Goal: Information Seeking & Learning: Learn about a topic

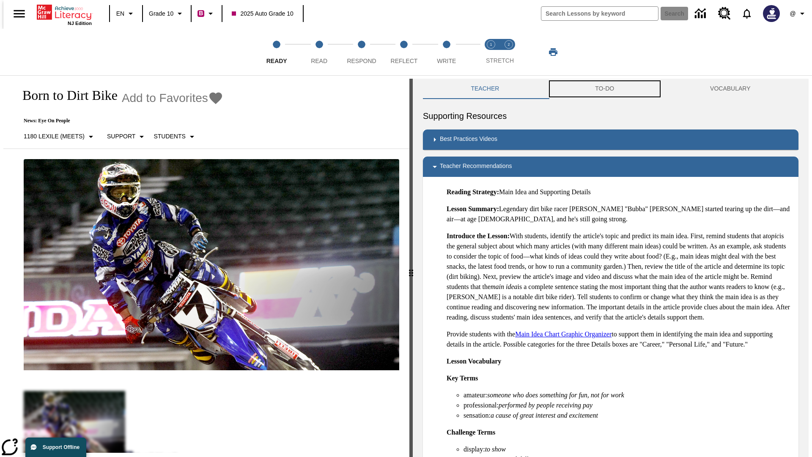
click at [605, 89] on button "TO-DO" at bounding box center [605, 89] width 115 height 20
